Goal: Check status

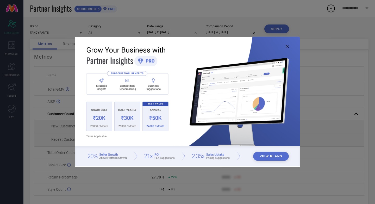
click at [287, 47] on icon at bounding box center [287, 46] width 3 height 3
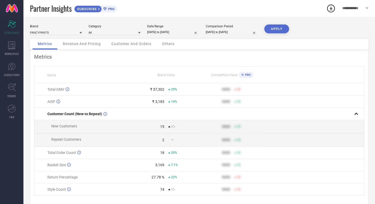
click at [178, 32] on input "[DATE] to [DATE]" at bounding box center [173, 31] width 52 height 5
select select "6"
select select "2025"
select select "7"
select select "2025"
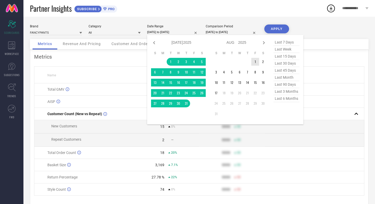
click at [254, 62] on td "1" at bounding box center [255, 62] width 8 height 8
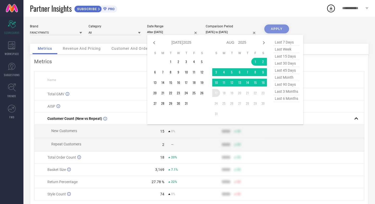
type input "[DATE] to [DATE]"
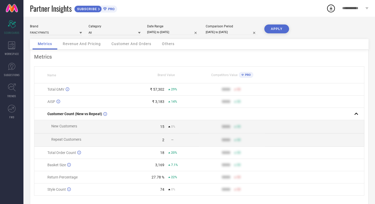
click at [239, 34] on input "01-06-2025 to 30-06-2025" at bounding box center [232, 31] width 52 height 5
select select "5"
select select "2025"
select select "6"
select select "2025"
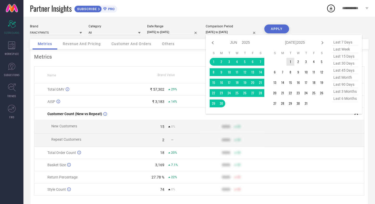
click at [290, 63] on td "1" at bounding box center [290, 62] width 8 height 8
type input "After [DATE]"
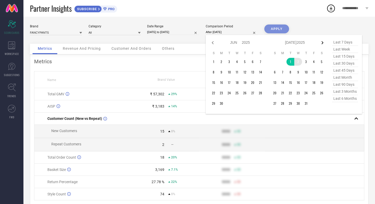
click at [323, 43] on icon at bounding box center [323, 42] width 2 height 3
select select "6"
select select "2025"
select select "7"
select select "2025"
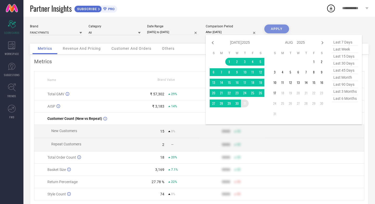
type input "[DATE] to [DATE]"
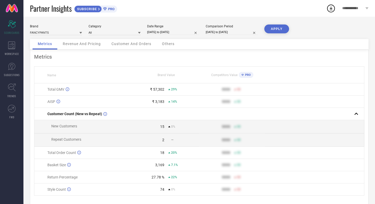
click at [184, 32] on input "[DATE] to [DATE]" at bounding box center [173, 31] width 52 height 5
select select "7"
select select "2025"
select select "8"
select select "2025"
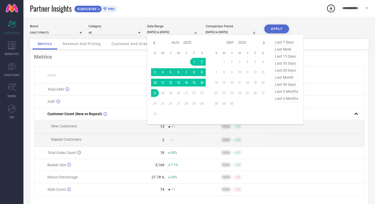
click at [179, 93] on td "20" at bounding box center [178, 93] width 8 height 8
click at [280, 29] on button "APPLY" at bounding box center [276, 28] width 25 height 9
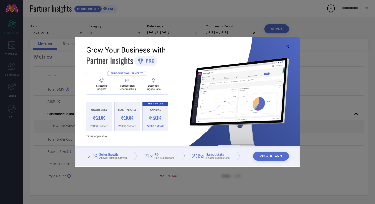
click at [286, 46] on icon at bounding box center [287, 46] width 3 height 3
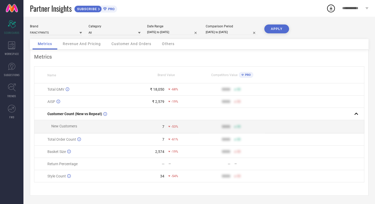
click at [226, 31] on input "[DATE] to [DATE]" at bounding box center [232, 31] width 52 height 5
select select "6"
select select "2025"
select select "7"
select select "2025"
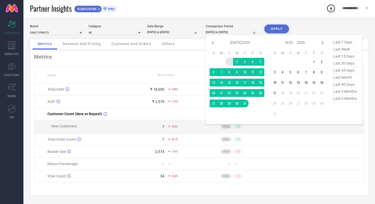
click at [230, 61] on td "1" at bounding box center [229, 62] width 8 height 8
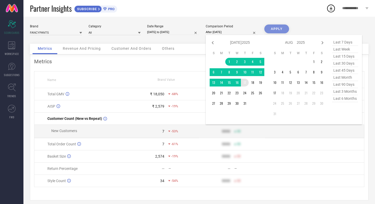
type input "[DATE] to [DATE]"
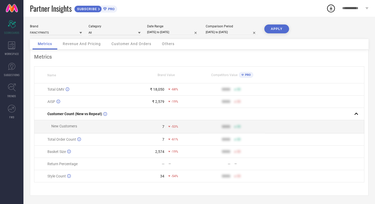
click at [273, 28] on button "APPLY" at bounding box center [276, 28] width 25 height 9
click at [67, 177] on icon at bounding box center [69, 176] width 4 height 4
click at [69, 177] on icon at bounding box center [69, 176] width 4 height 4
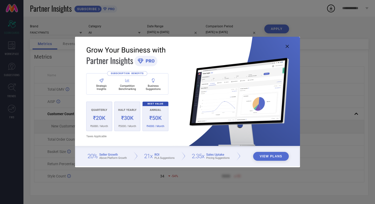
click at [288, 46] on icon at bounding box center [287, 46] width 3 height 3
